Goal: Answer question/provide support: Share knowledge or assist other users

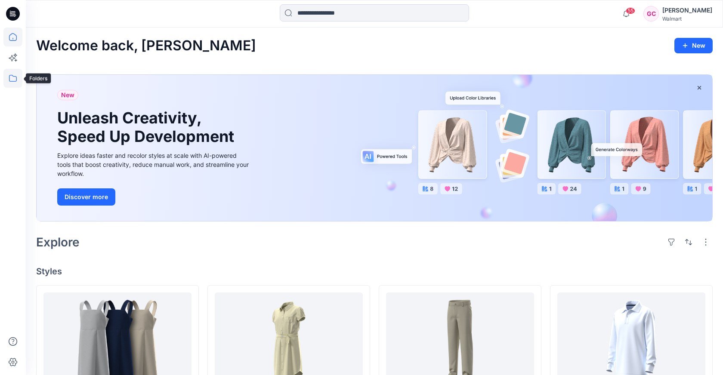
click at [12, 83] on icon at bounding box center [12, 78] width 19 height 19
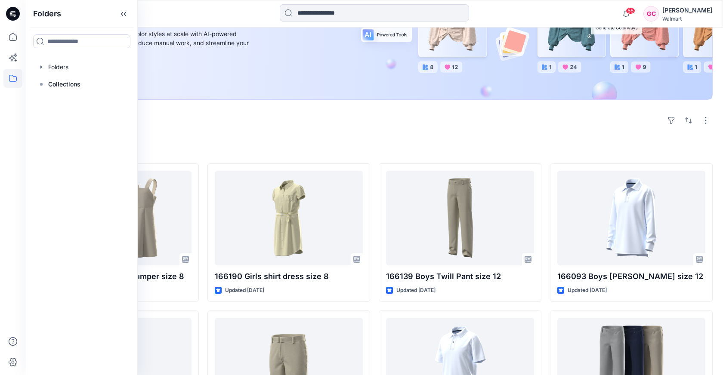
scroll to position [191, 0]
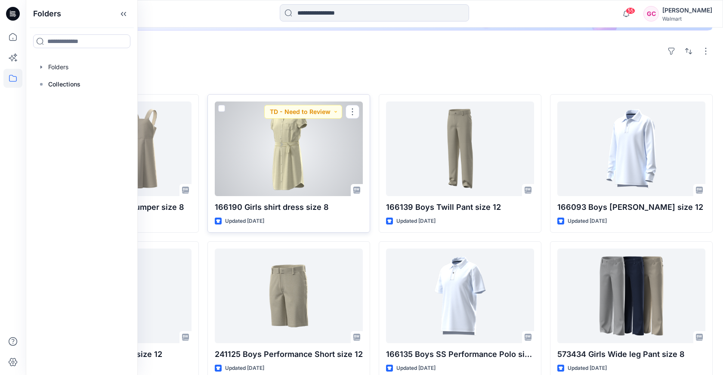
click at [278, 163] on div at bounding box center [289, 149] width 148 height 95
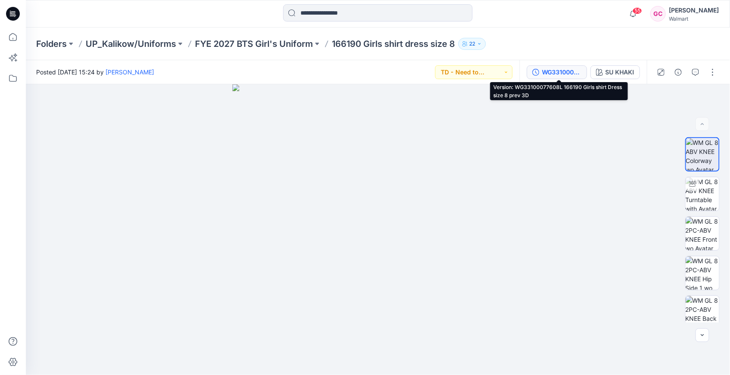
click at [561, 70] on div "WG33100077608L 166190 Girls shirt Dress size 8 prev 3D" at bounding box center [562, 72] width 40 height 9
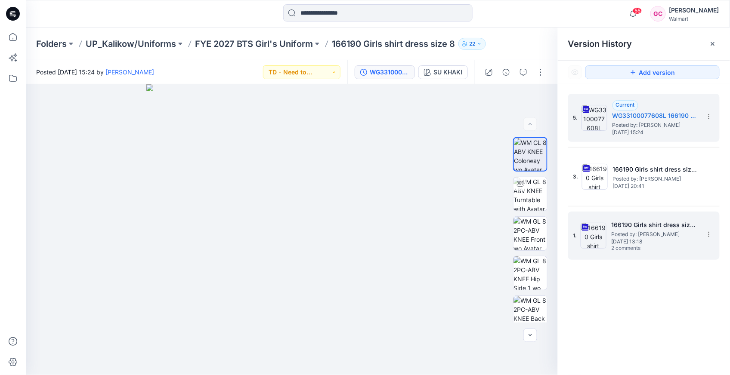
click at [650, 228] on h5 "166190 Girls shirt dress size 8" at bounding box center [654, 225] width 86 height 10
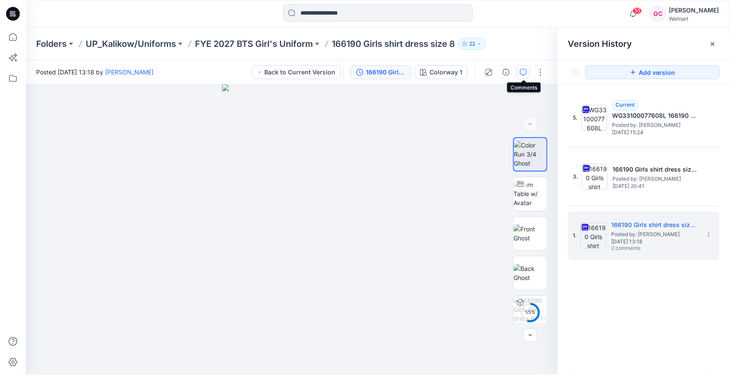
click at [524, 72] on icon "button" at bounding box center [523, 72] width 7 height 7
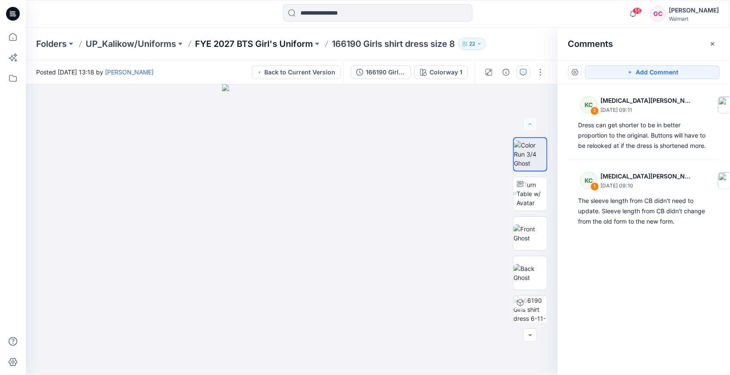
click at [206, 42] on p "FYE 2027 BTS Girl's Uniform" at bounding box center [254, 44] width 118 height 12
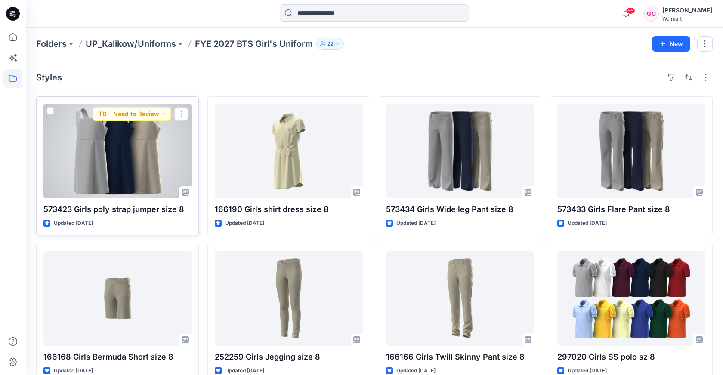
click at [151, 156] on div at bounding box center [117, 151] width 148 height 95
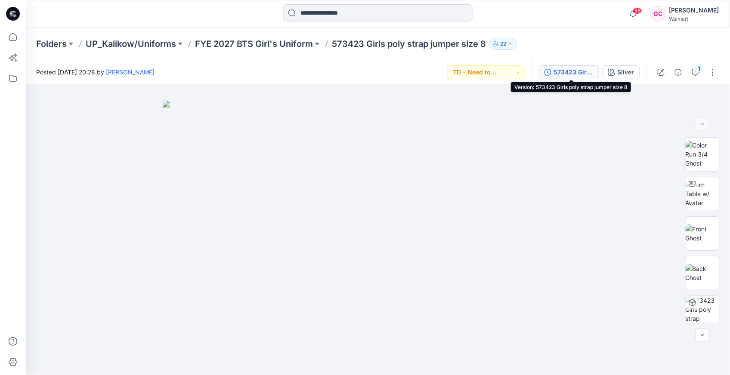
click at [577, 72] on div "573423 Girls poly strap jumper size 8" at bounding box center [574, 72] width 40 height 9
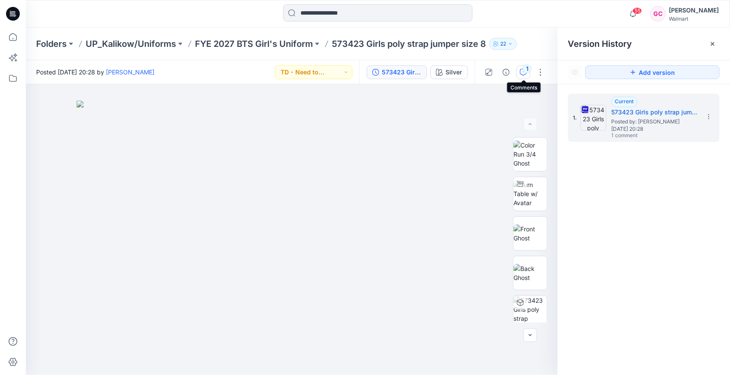
click at [526, 66] on div "1" at bounding box center [527, 69] width 9 height 9
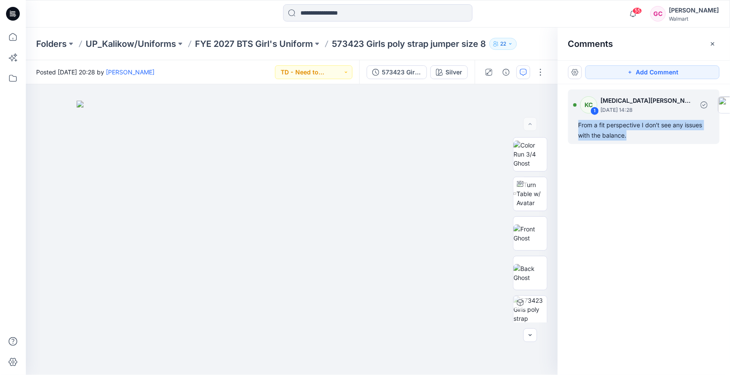
drag, startPoint x: 629, startPoint y: 135, endPoint x: 573, endPoint y: 123, distance: 57.0
click at [573, 123] on div "KC 1 [MEDICAL_DATA][PERSON_NAME] [DATE] 14:28 From a fit perspective I don't se…" at bounding box center [643, 116] width 151 height 55
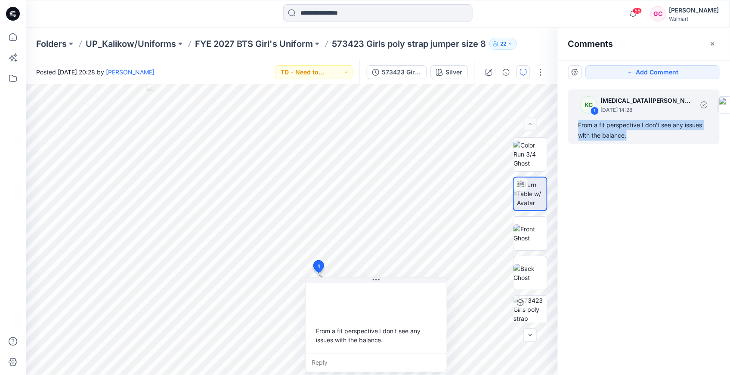
copy div "From a fit perspective I don't see any issues with the balance."
drag, startPoint x: 527, startPoint y: 189, endPoint x: 529, endPoint y: 198, distance: 9.3
click at [527, 189] on img at bounding box center [532, 193] width 30 height 27
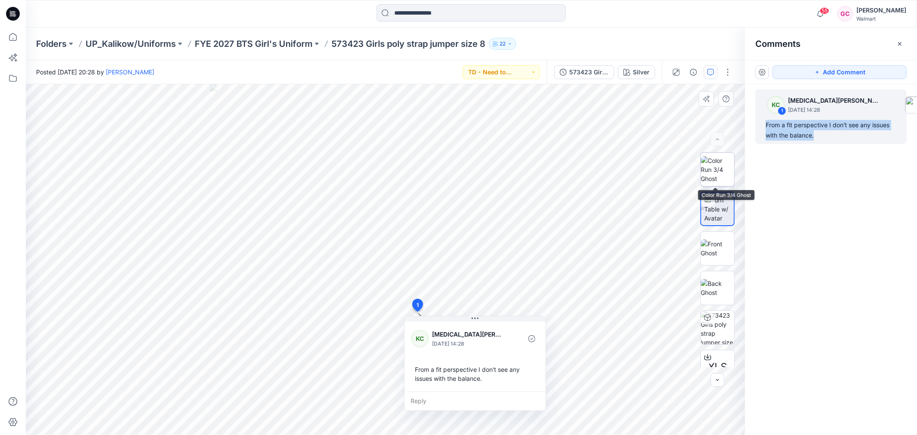
click at [718, 166] on img at bounding box center [718, 169] width 34 height 27
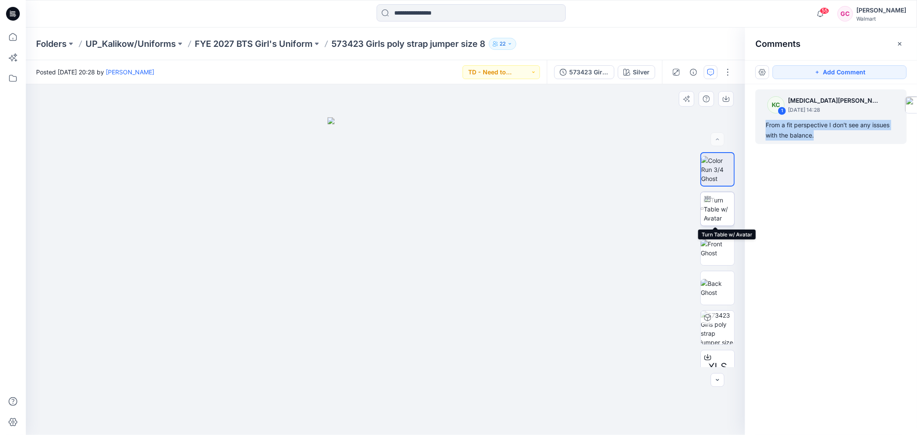
click at [722, 203] on img at bounding box center [719, 209] width 31 height 27
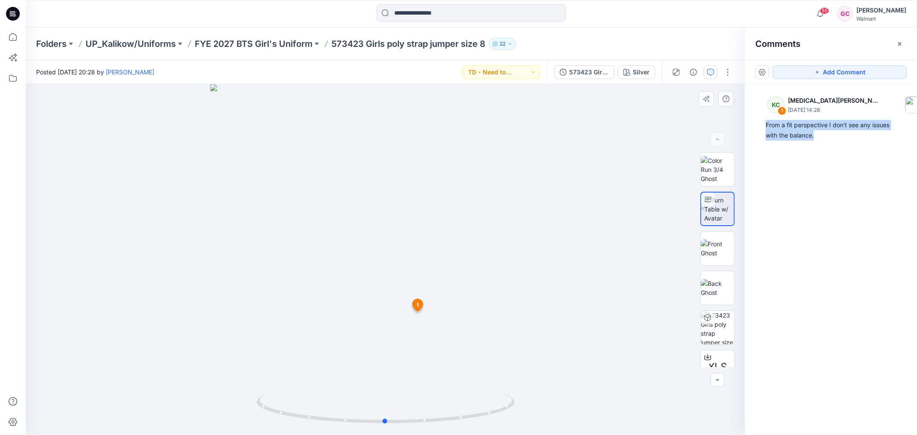
drag, startPoint x: 386, startPoint y: 420, endPoint x: 644, endPoint y: 413, distance: 257.7
click at [644, 375] on div at bounding box center [386, 259] width 720 height 351
click at [279, 40] on p "FYE 2027 BTS Girl's Uniform" at bounding box center [254, 44] width 118 height 12
